Goal: Task Accomplishment & Management: Manage account settings

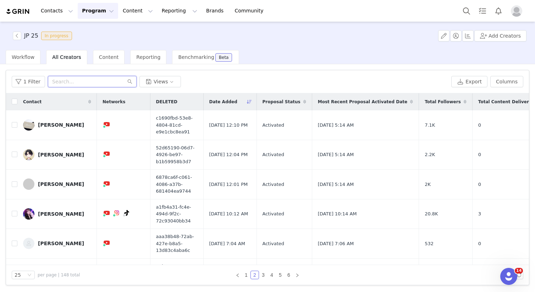
click at [86, 78] on input "text" at bounding box center [92, 81] width 89 height 11
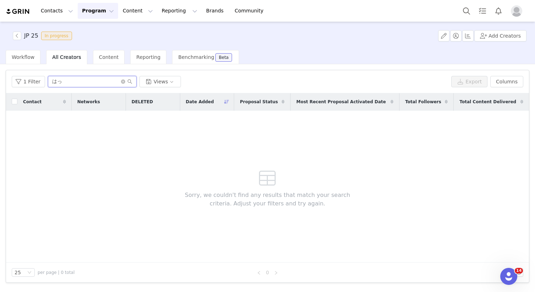
type input "は"
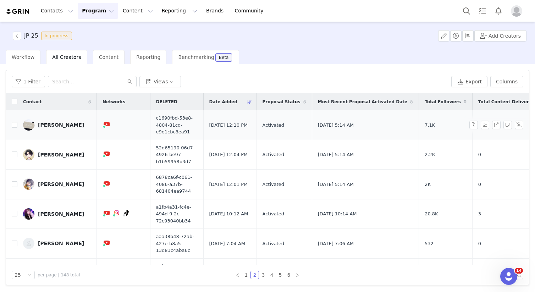
click at [66, 124] on div "[PERSON_NAME]" at bounding box center [61, 125] width 46 height 6
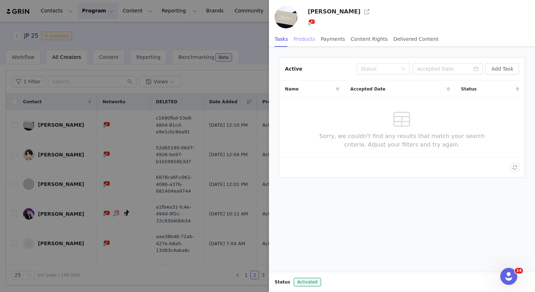
click at [307, 38] on div "Products" at bounding box center [304, 39] width 21 height 16
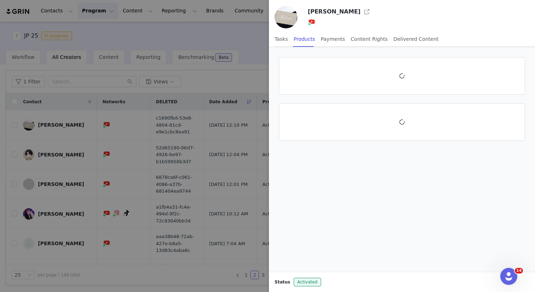
click at [232, 50] on div at bounding box center [267, 146] width 535 height 292
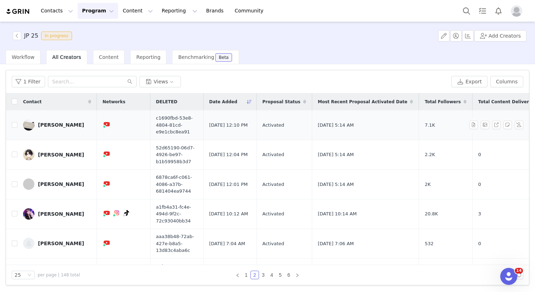
click at [62, 125] on div "[PERSON_NAME]" at bounding box center [61, 125] width 46 height 6
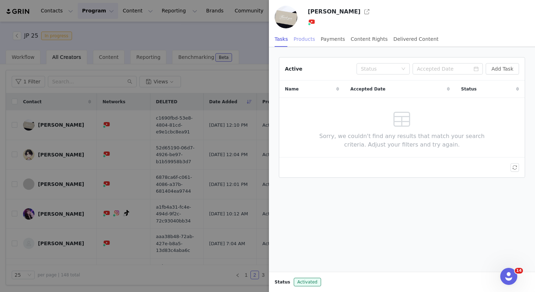
click at [303, 33] on div "Products" at bounding box center [304, 39] width 21 height 16
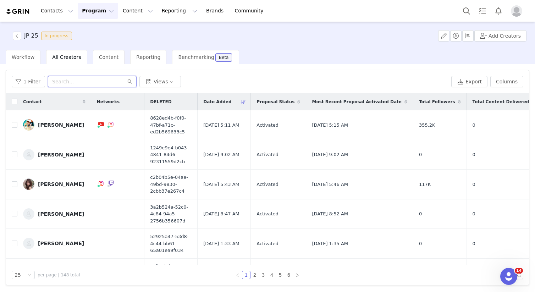
click at [79, 76] on input "text" at bounding box center [92, 81] width 89 height 11
type input "iwatsuki"
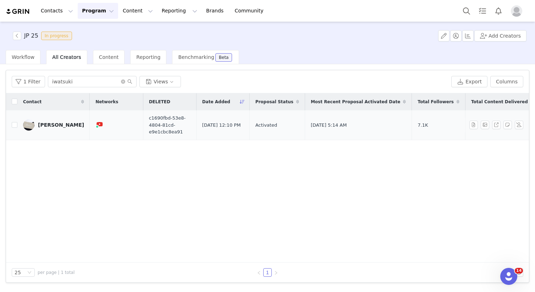
click at [65, 122] on div "[PERSON_NAME]" at bounding box center [61, 125] width 46 height 6
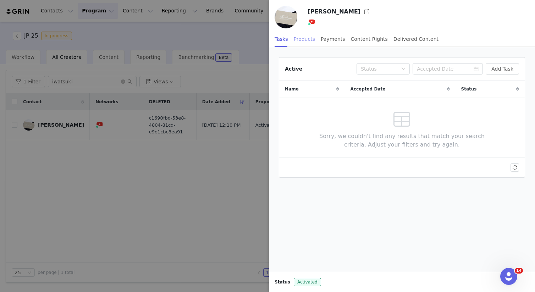
click at [302, 43] on div "Products" at bounding box center [304, 39] width 21 height 16
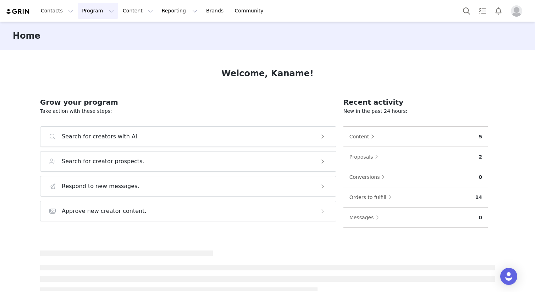
click at [100, 13] on button "Program Program" at bounding box center [98, 11] width 40 height 16
click at [109, 33] on div "Activations" at bounding box center [104, 31] width 48 height 7
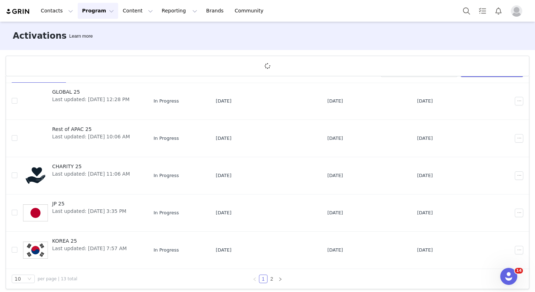
scroll to position [26, 0]
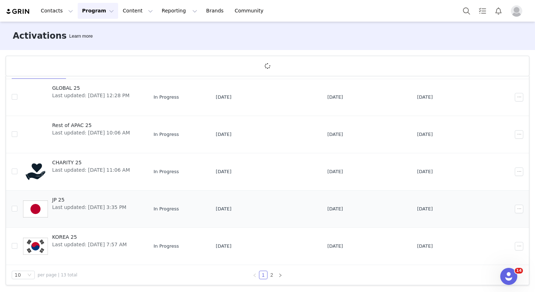
click at [93, 205] on span "Last updated: Jan 14, 2025 3:35 PM" at bounding box center [89, 207] width 74 height 7
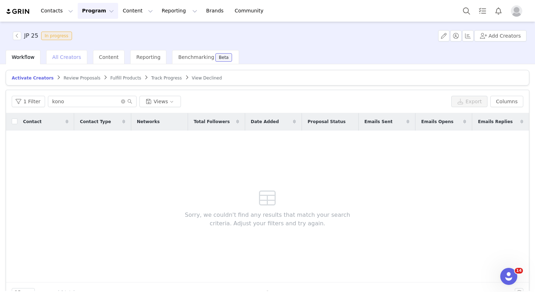
click at [71, 55] on span "All Creators" at bounding box center [66, 57] width 29 height 6
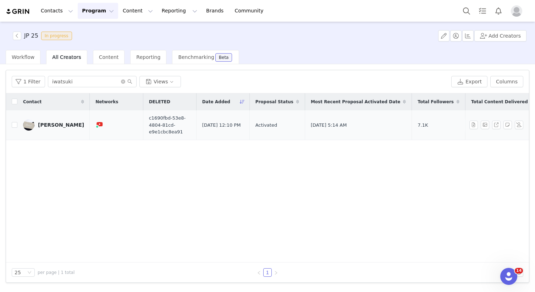
click at [61, 122] on div "[PERSON_NAME]" at bounding box center [61, 125] width 46 height 6
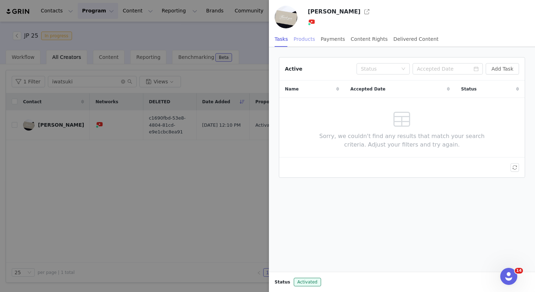
click at [310, 36] on div "Products" at bounding box center [304, 39] width 21 height 16
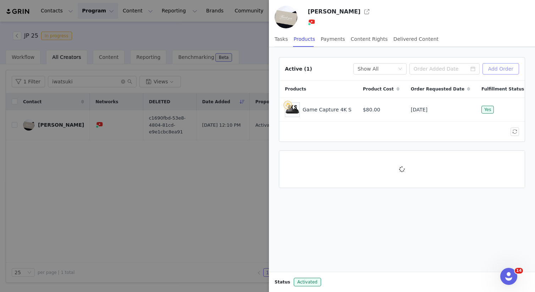
click at [512, 69] on button "Add Order" at bounding box center [501, 68] width 37 height 11
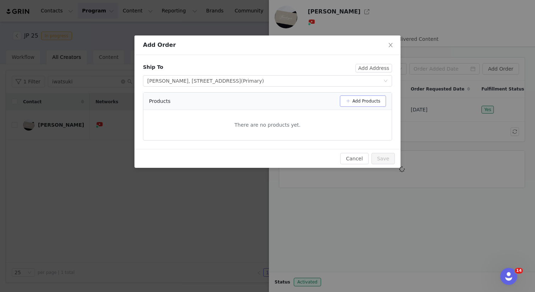
click at [363, 100] on button "Add Products" at bounding box center [363, 101] width 46 height 11
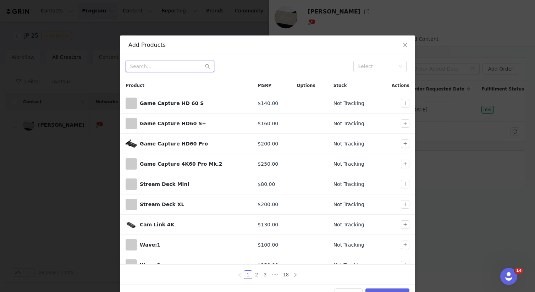
click at [182, 67] on input "text" at bounding box center [170, 66] width 89 height 11
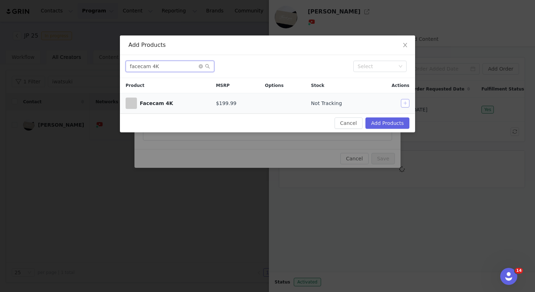
type input "facecam 4K"
click at [405, 103] on button "button" at bounding box center [405, 103] width 9 height 9
click at [392, 118] on button "Add Products" at bounding box center [388, 123] width 44 height 11
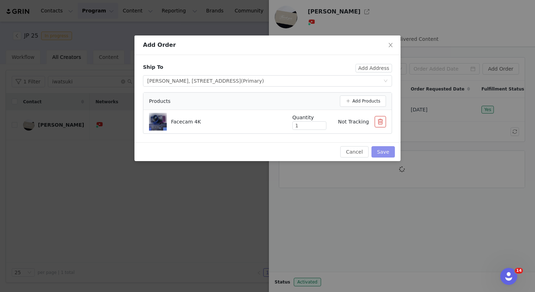
click at [381, 148] on button "Save" at bounding box center [383, 151] width 23 height 11
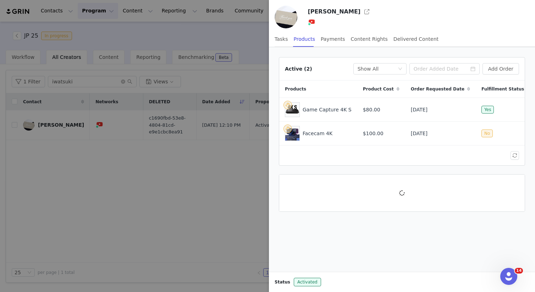
click at [178, 34] on div at bounding box center [267, 146] width 535 height 292
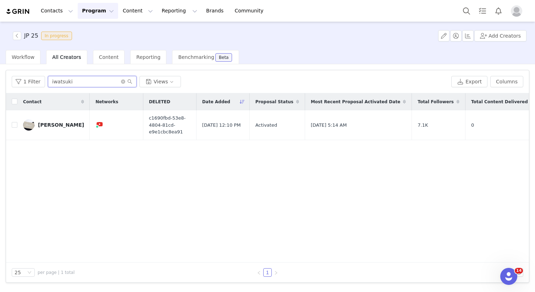
click at [110, 80] on input "iwatsuki" at bounding box center [92, 81] width 89 height 11
type input "n"
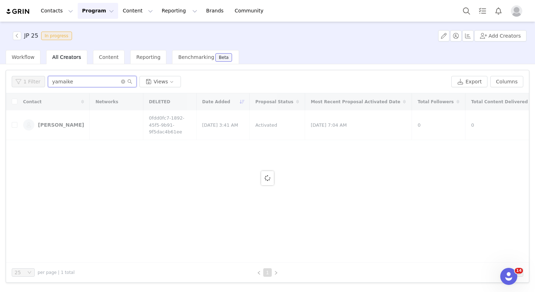
type input "yamaike"
click at [101, 86] on input "yamaike" at bounding box center [92, 81] width 89 height 11
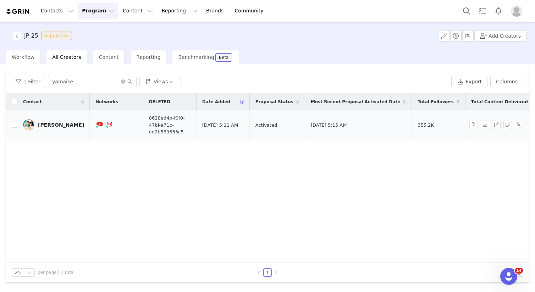
click at [71, 123] on div "Junya Yamaike" at bounding box center [61, 125] width 46 height 6
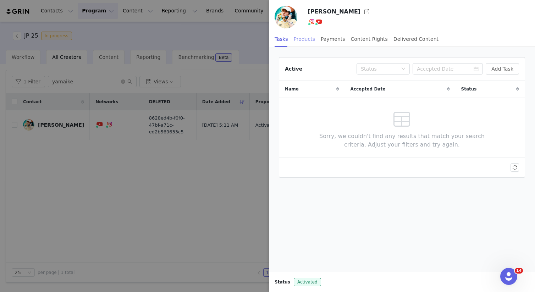
click at [300, 42] on div "Products" at bounding box center [304, 39] width 21 height 16
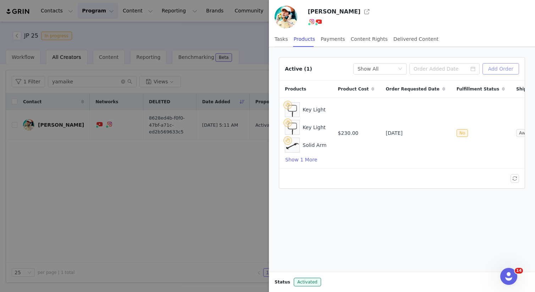
click at [499, 64] on button "Add Order" at bounding box center [501, 68] width 37 height 11
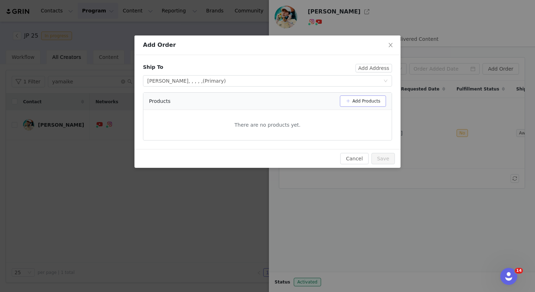
click at [366, 100] on button "Add Products" at bounding box center [363, 101] width 46 height 11
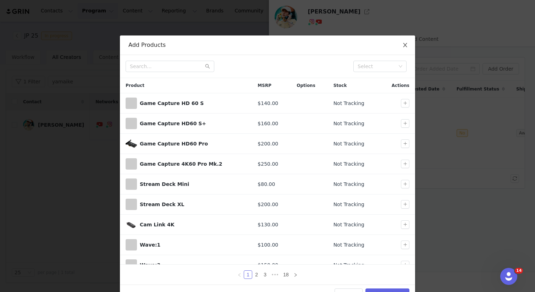
click at [406, 48] on icon "icon: close" at bounding box center [406, 45] width 6 height 6
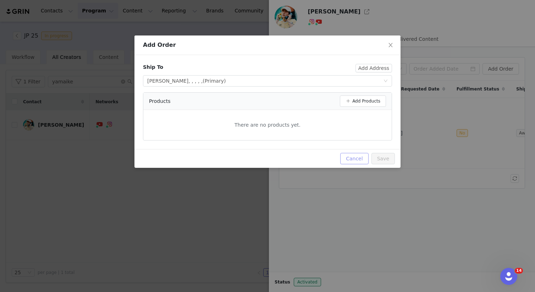
click at [359, 158] on button "Cancel" at bounding box center [354, 158] width 28 height 11
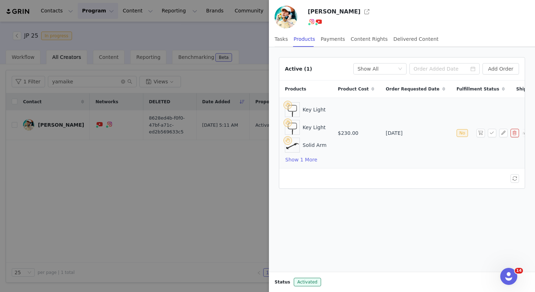
scroll to position [0, 30]
click at [505, 130] on button "button" at bounding box center [504, 133] width 9 height 9
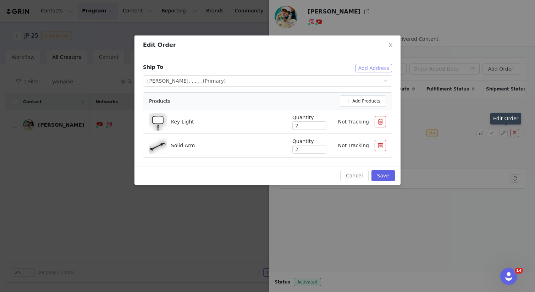
click at [364, 67] on button "Add Address" at bounding box center [374, 68] width 37 height 9
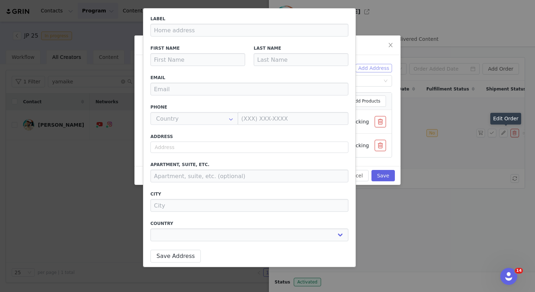
type input "Junya"
type input "Yamaike"
type input "yamaikesolo@aol.jp"
type input "+81 (Japan)"
type input "080-7021-6759"
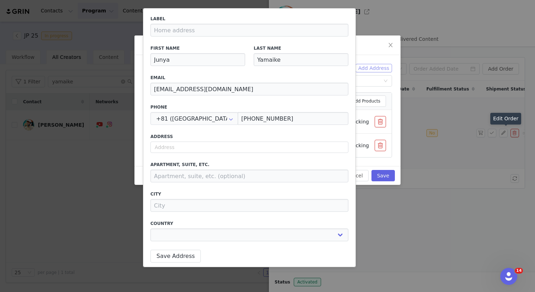
select select
click at [371, 99] on button "Add Products" at bounding box center [363, 101] width 46 height 11
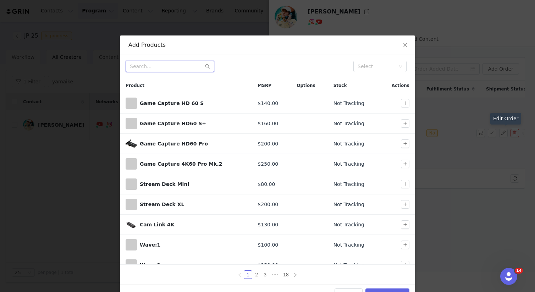
click at [182, 71] on input "text" at bounding box center [170, 66] width 89 height 11
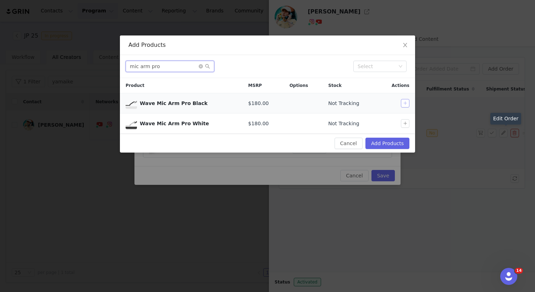
type input "mic arm pro"
click at [407, 101] on button "button" at bounding box center [405, 103] width 9 height 9
click at [387, 145] on button "Add Products" at bounding box center [388, 143] width 44 height 11
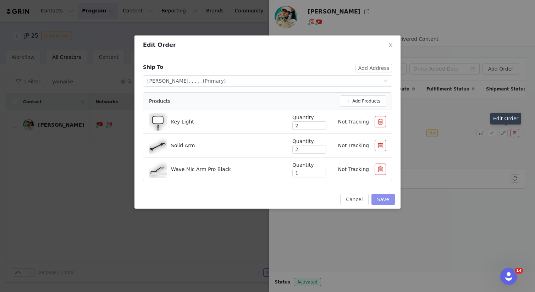
click at [383, 194] on button "Save" at bounding box center [383, 199] width 23 height 11
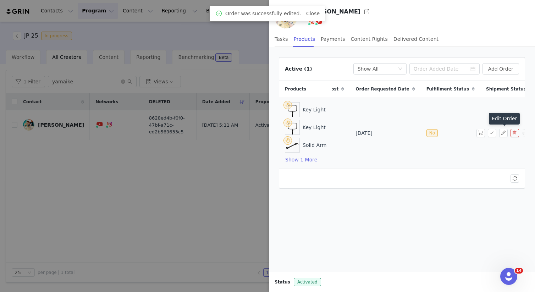
scroll to position [0, 0]
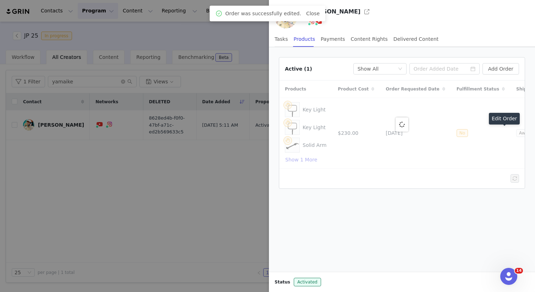
click at [224, 209] on div at bounding box center [267, 146] width 535 height 292
